Goal: Task Accomplishment & Management: Manage account settings

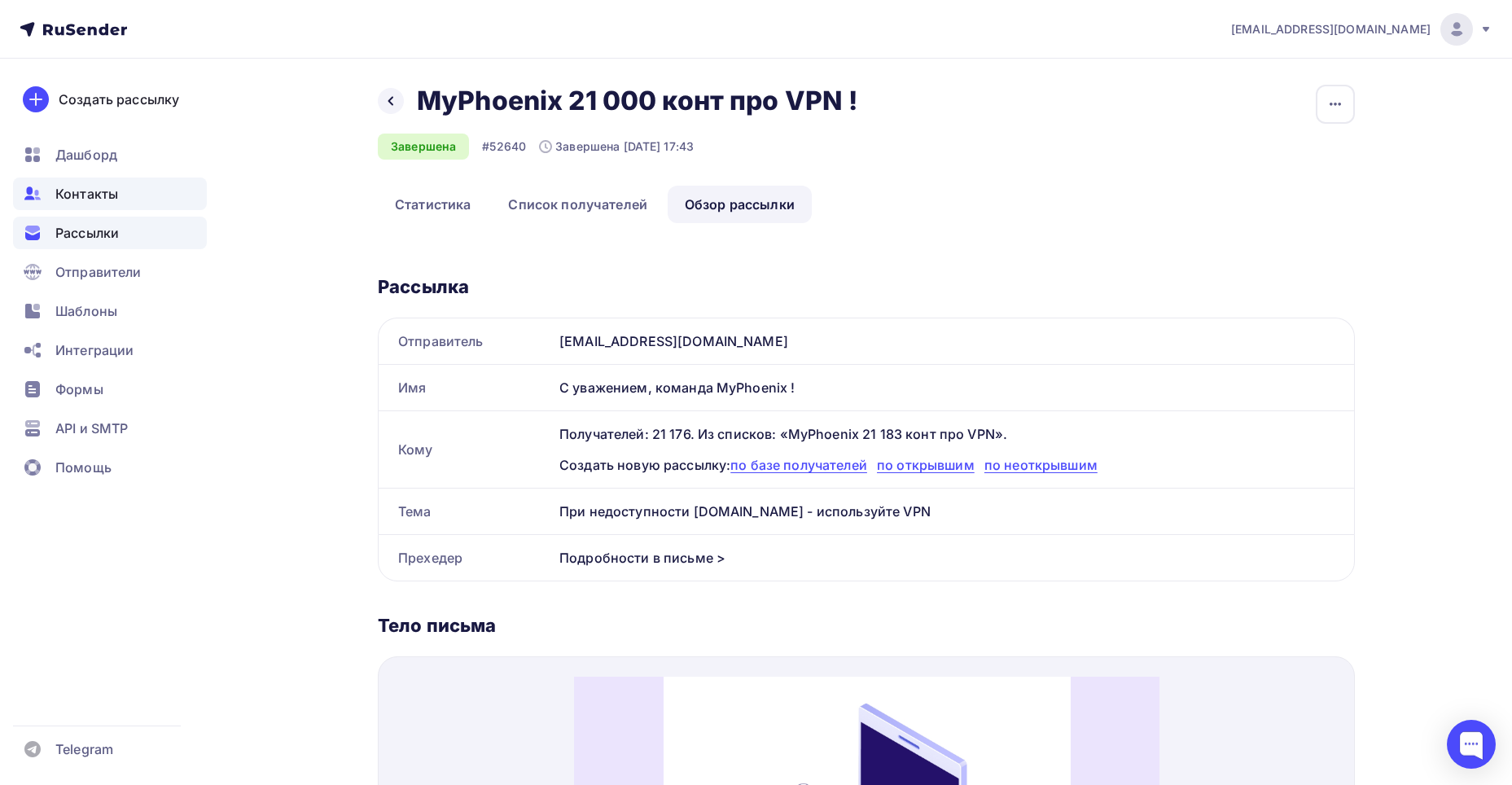
click at [100, 195] on span "Контакты" at bounding box center [86, 193] width 63 height 20
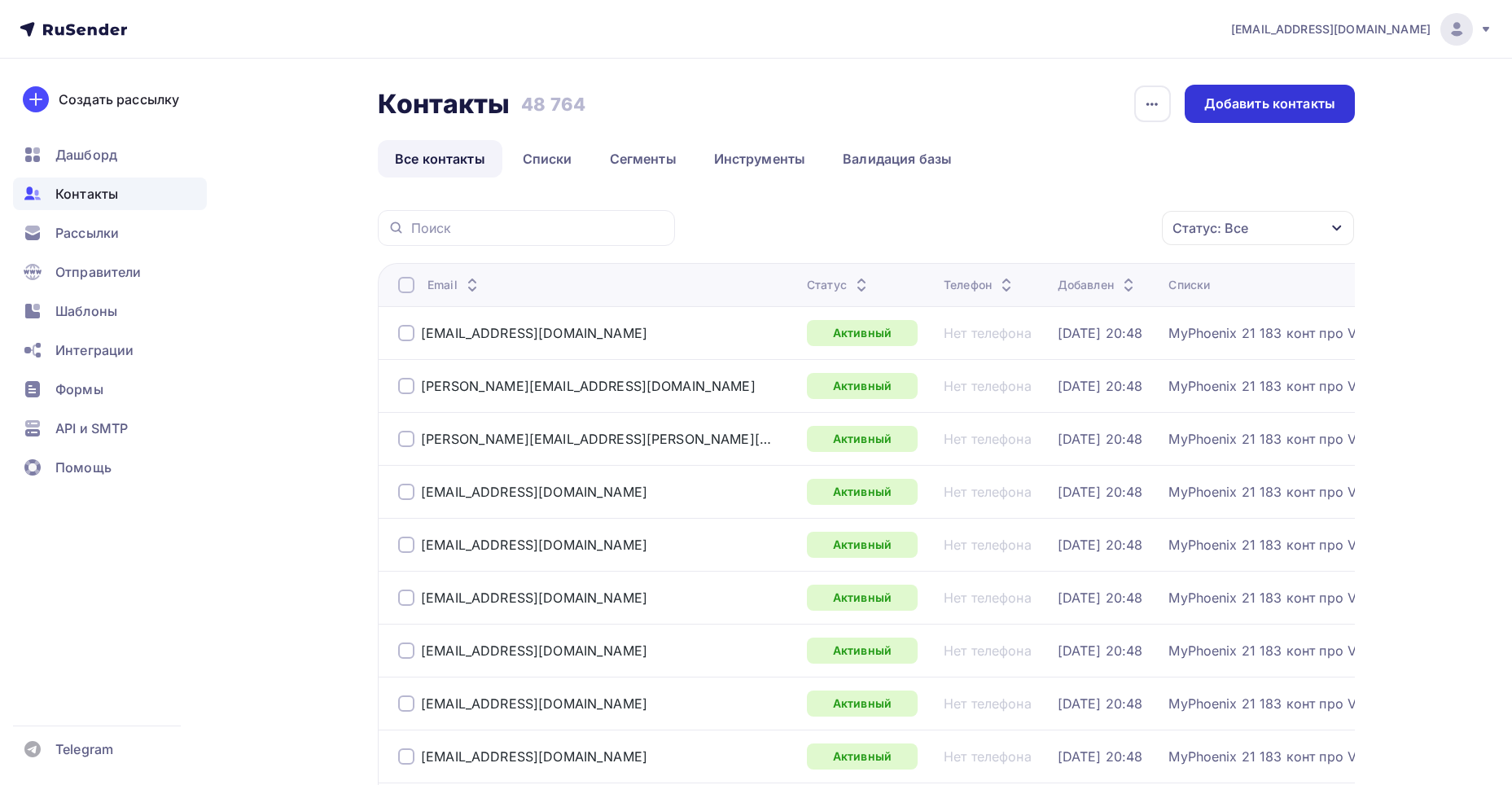
click at [1254, 105] on div "Добавить контакты" at bounding box center [1270, 104] width 131 height 19
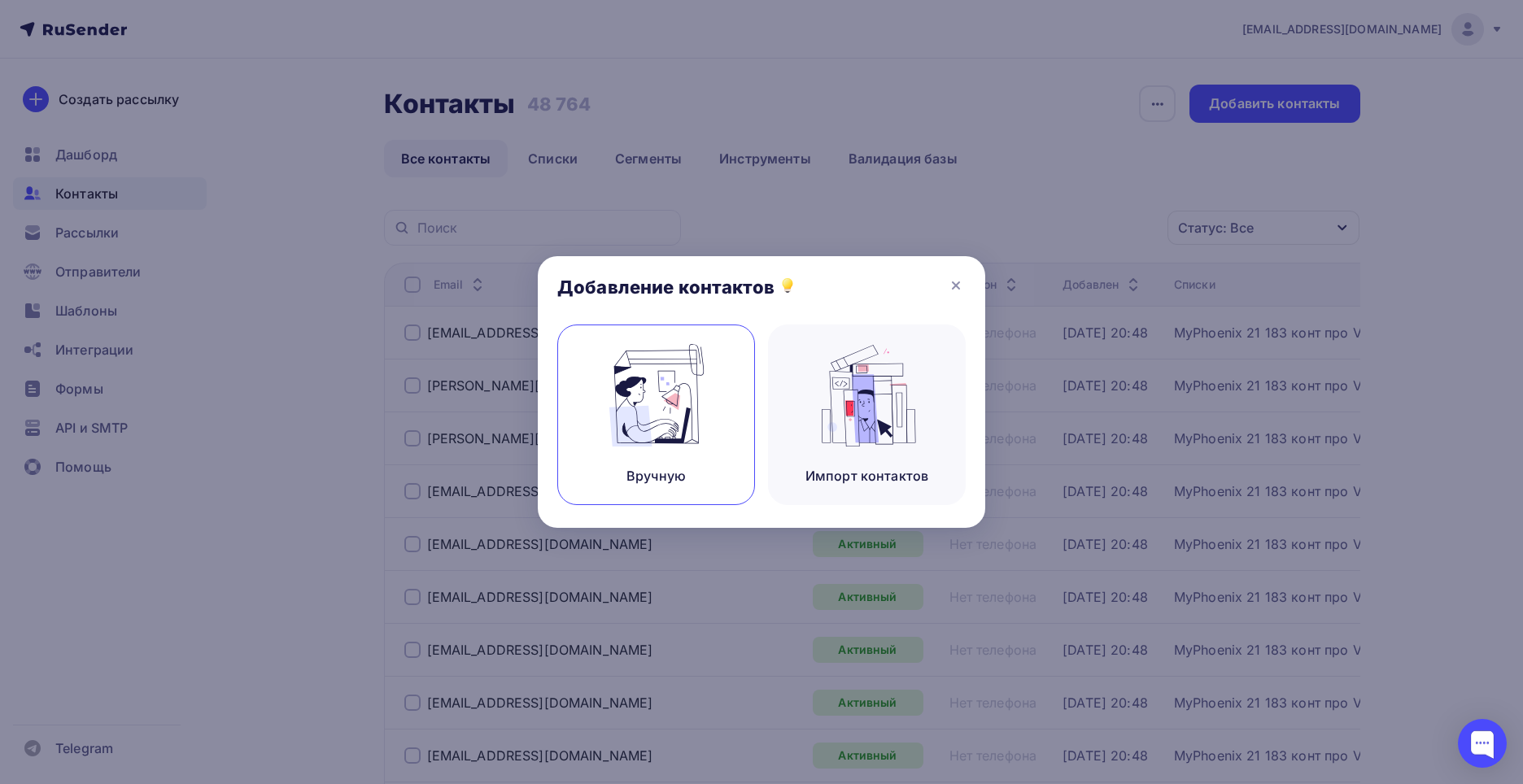
click at [684, 407] on img at bounding box center [657, 395] width 109 height 103
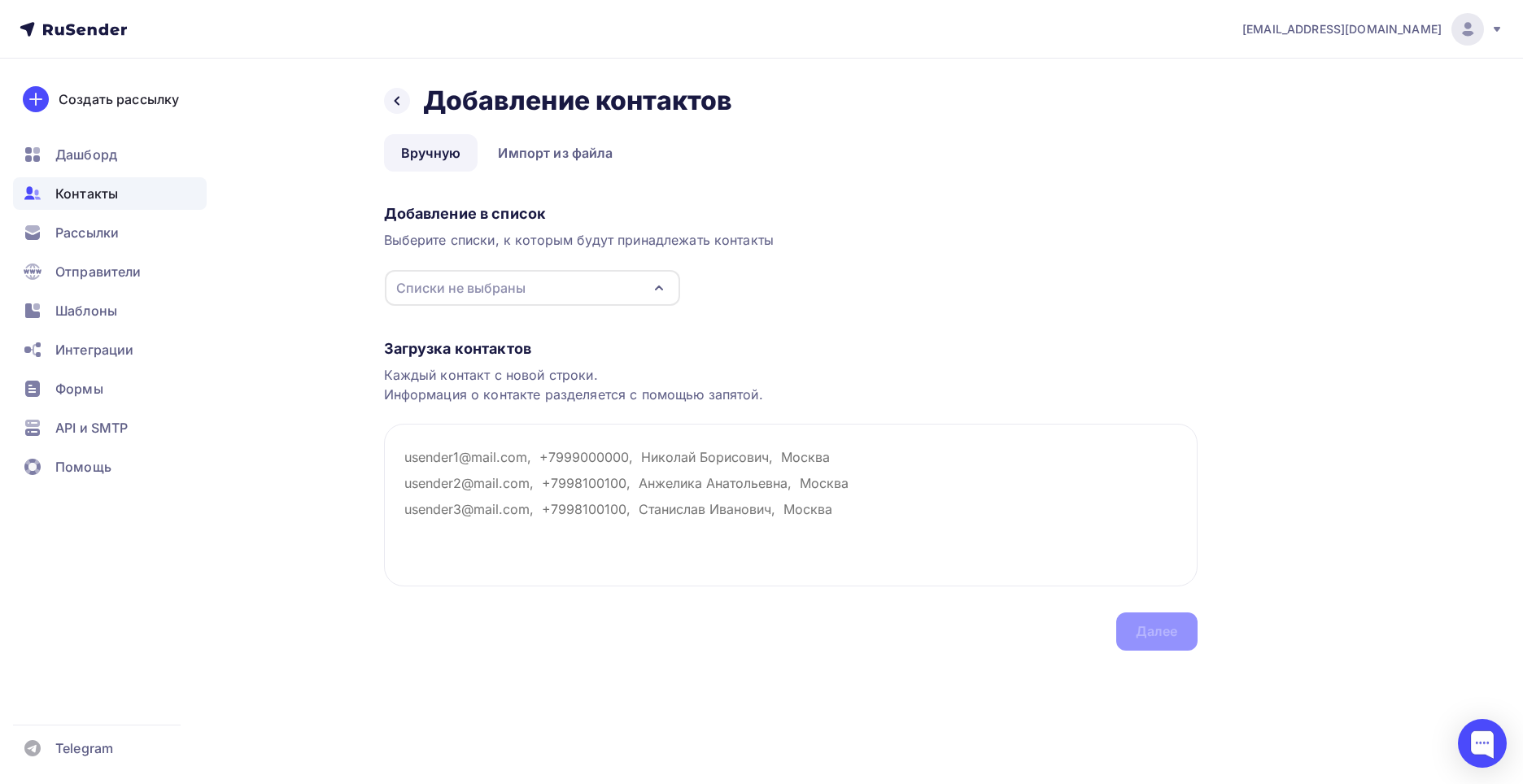
click at [563, 298] on div "Списки не выбраны" at bounding box center [532, 287] width 295 height 35
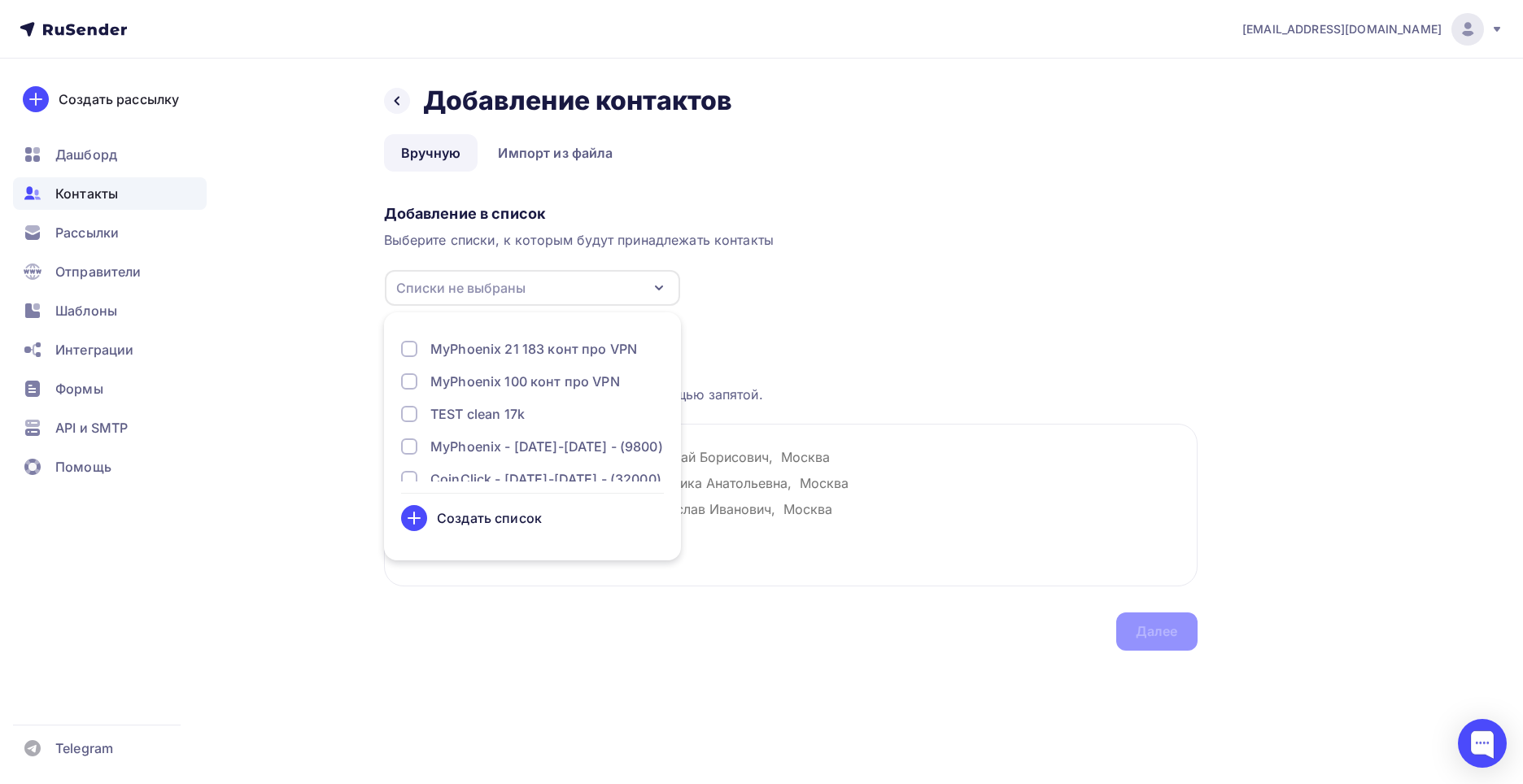
click at [491, 520] on div "Создать список" at bounding box center [489, 517] width 105 height 20
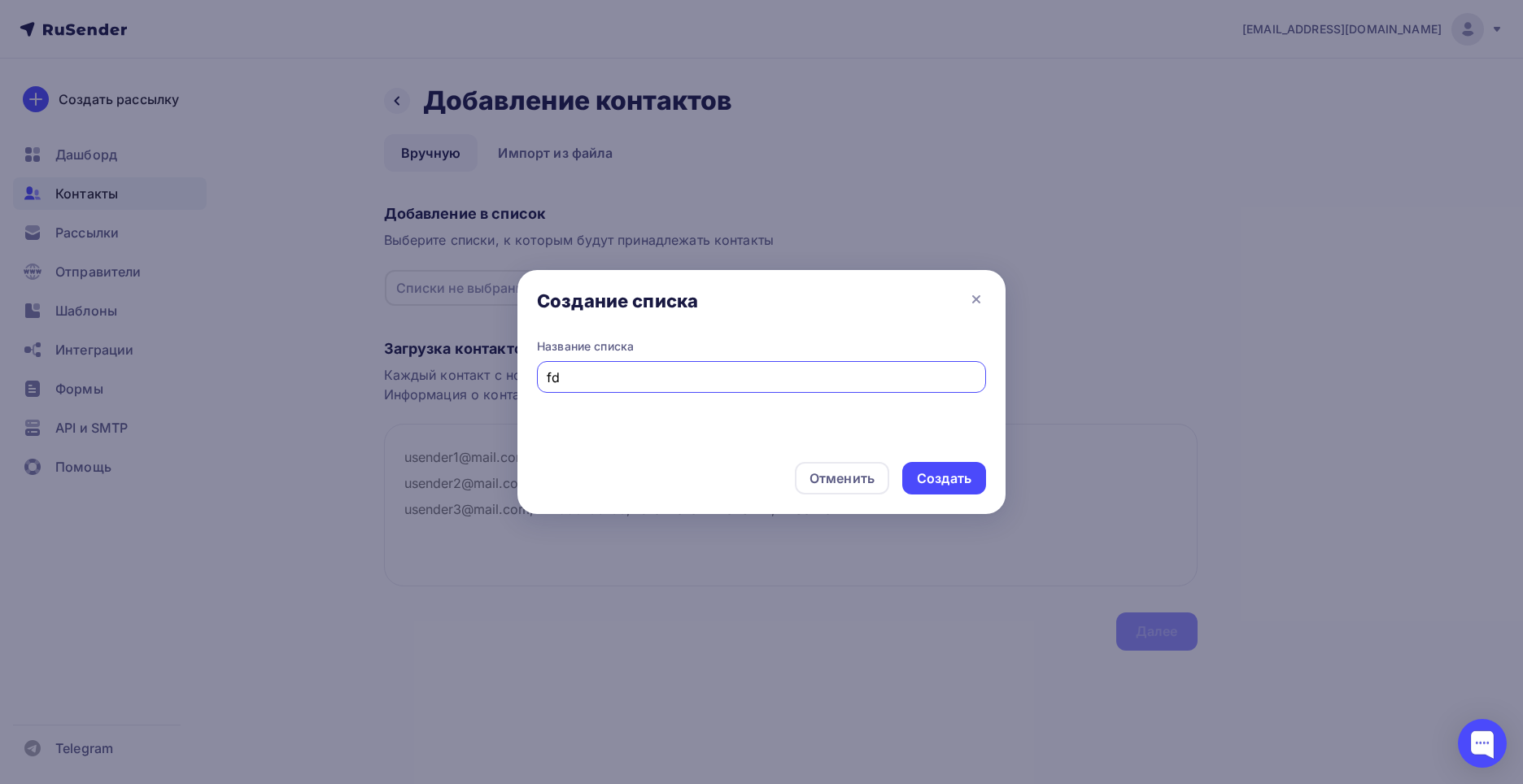
type input "f"
type input "CoinClick 3"
click at [979, 293] on icon at bounding box center [976, 299] width 20 height 20
